Goal: Check status: Check status

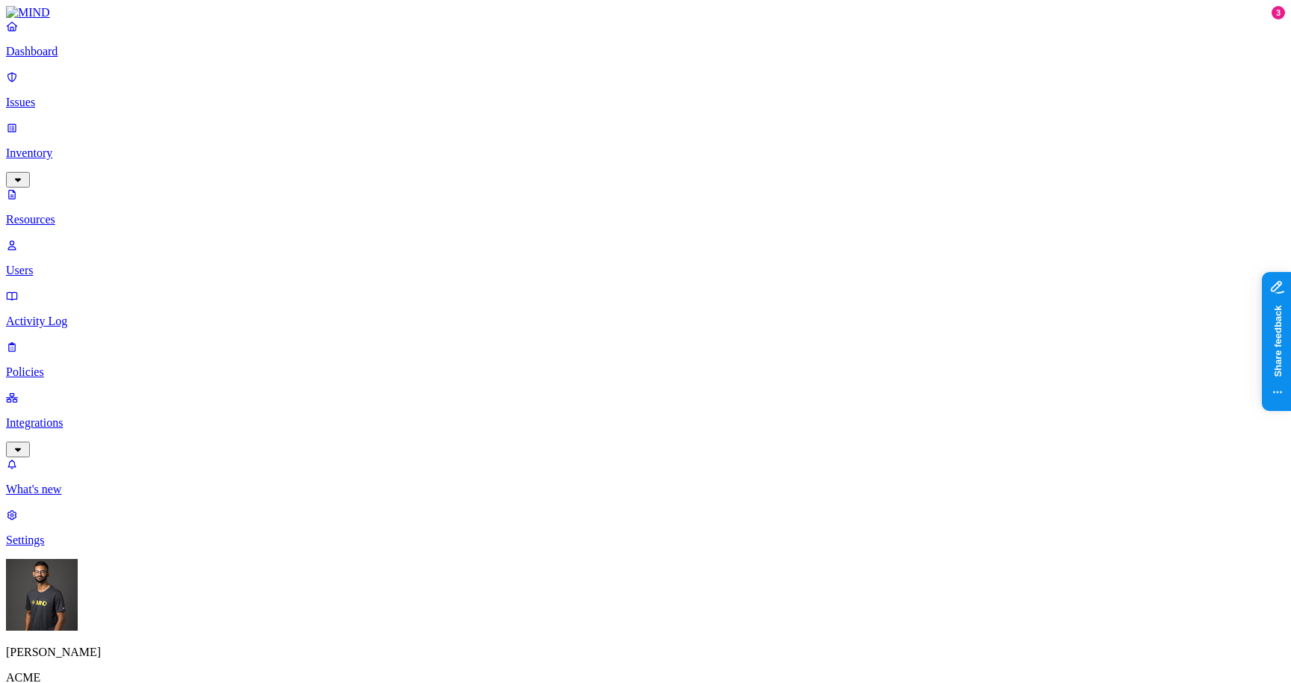
click at [128, 663] on div "Amit Cohen ACME" at bounding box center [645, 635] width 1279 height 153
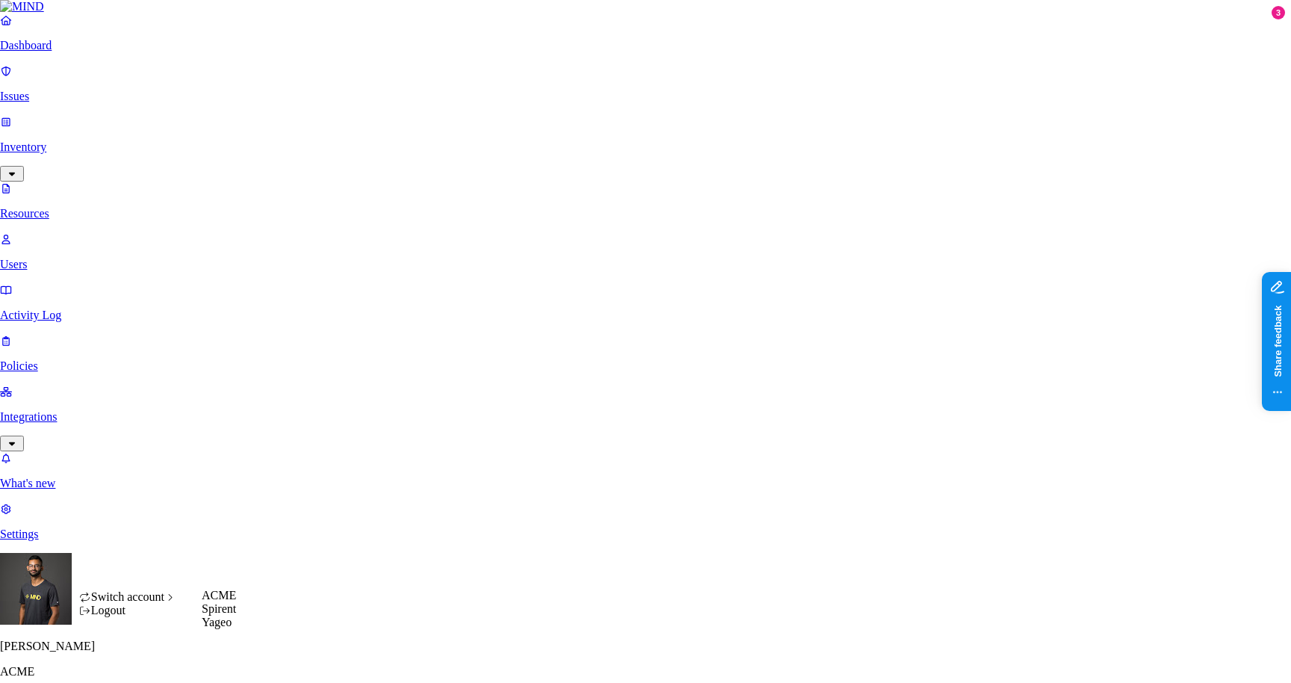
click at [177, 604] on div "Switch account" at bounding box center [128, 596] width 98 height 13
click at [230, 628] on span "Yageo" at bounding box center [217, 621] width 30 height 13
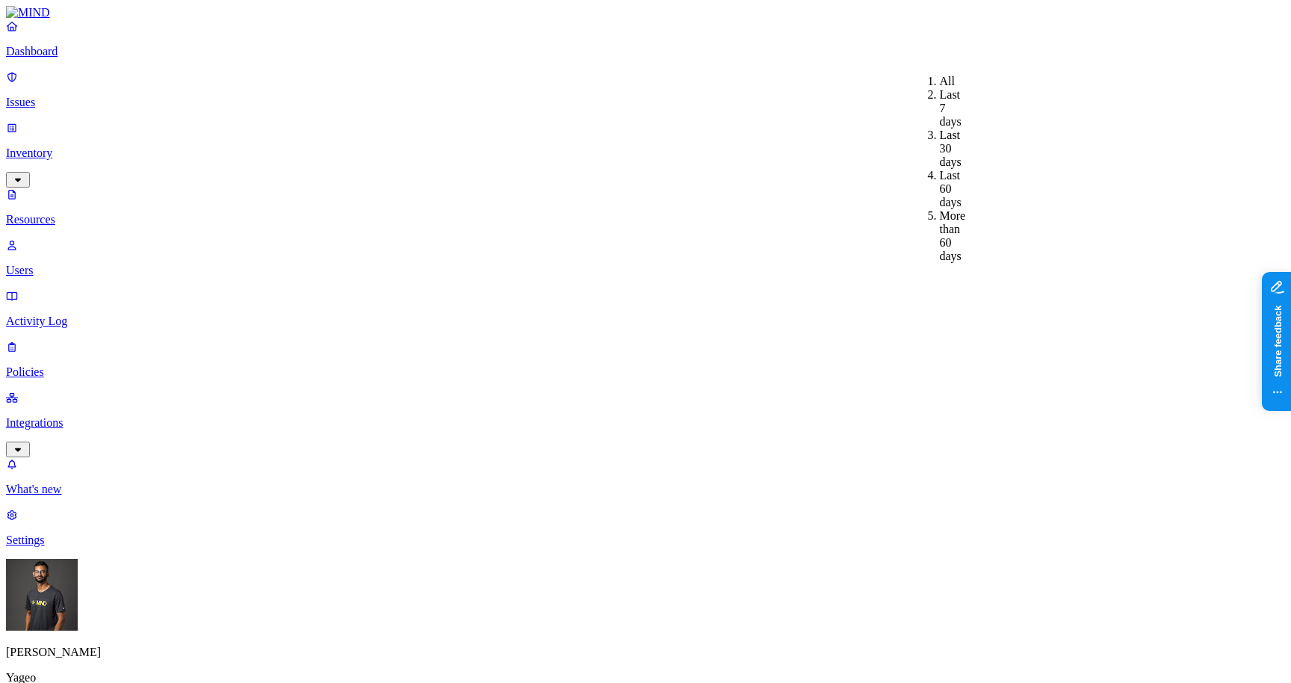
click at [940, 99] on div "Last 7 days" at bounding box center [940, 108] width 0 height 40
